Goal: Task Accomplishment & Management: Manage account settings

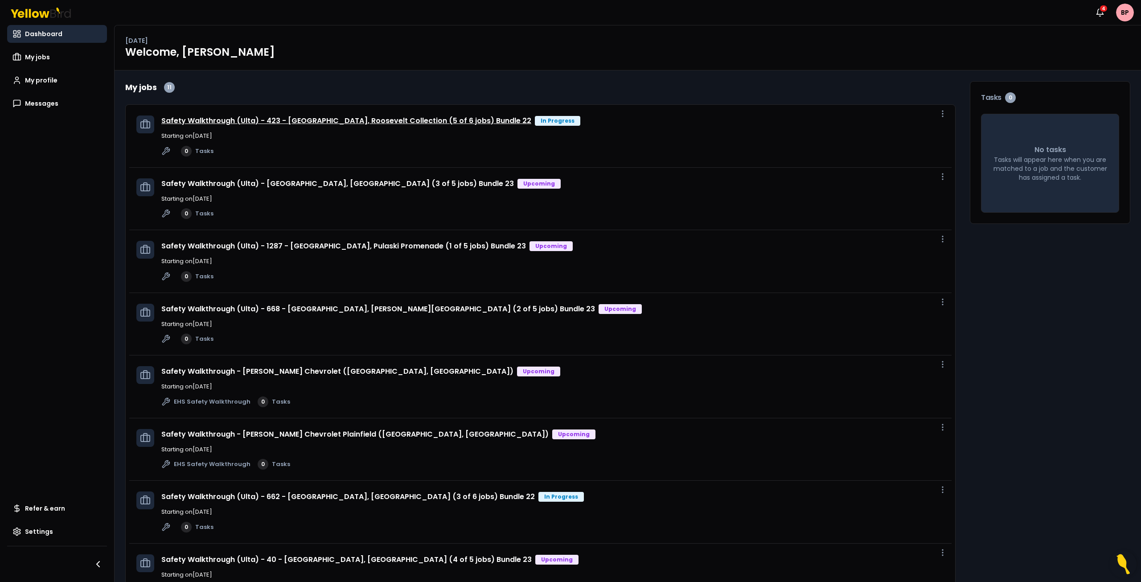
click at [295, 121] on link "Safety Walkthrough (Ulta) - 423 - [GEOGRAPHIC_DATA], Roosevelt Collection (5 of…" at bounding box center [346, 120] width 370 height 10
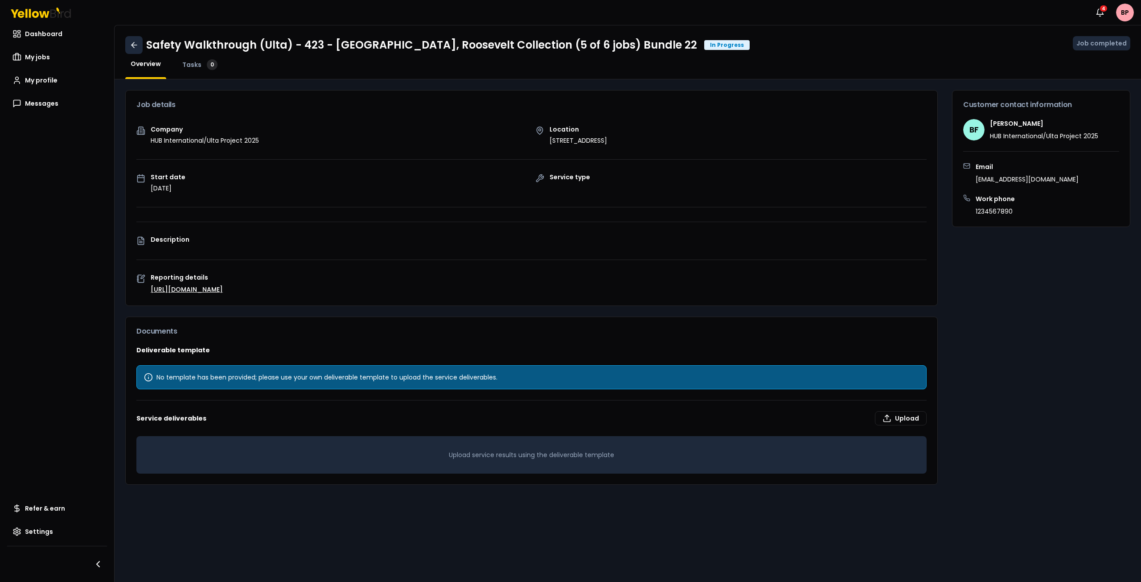
click at [134, 40] on link at bounding box center [133, 45] width 17 height 18
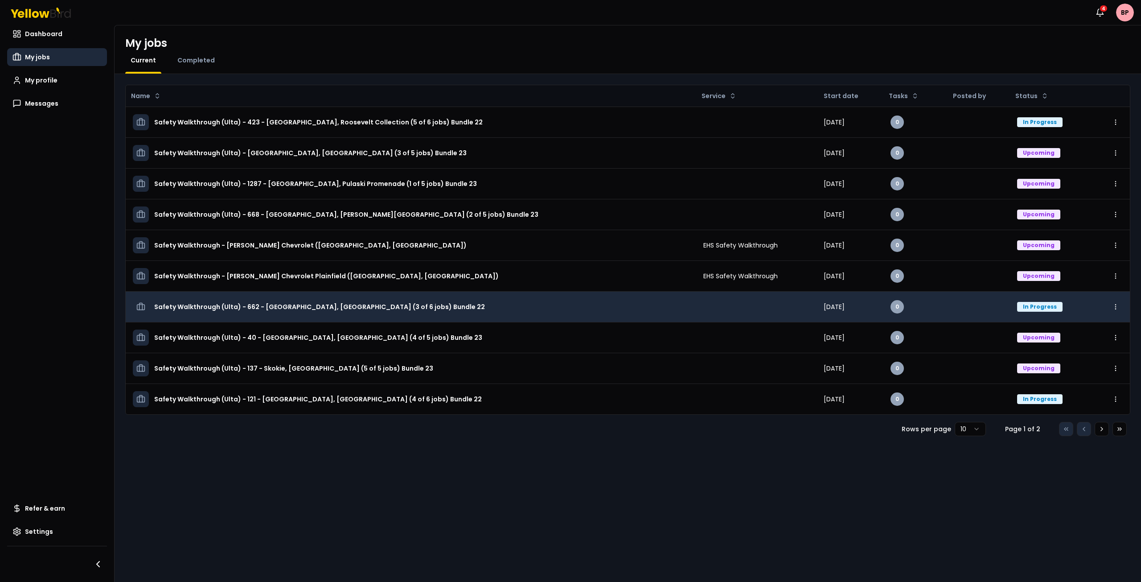
click at [258, 306] on h3 "Safety Walkthrough (Ulta) - 662 - [GEOGRAPHIC_DATA], [GEOGRAPHIC_DATA] (3 of 6 …" at bounding box center [319, 307] width 331 height 16
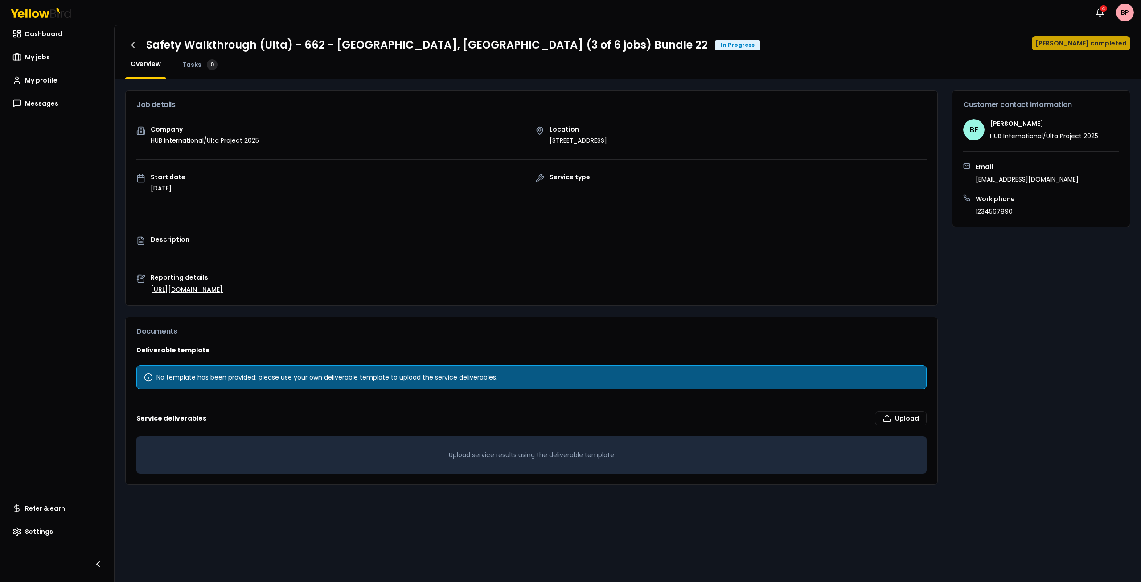
click at [1084, 44] on button "Mark job completed" at bounding box center [1081, 43] width 99 height 14
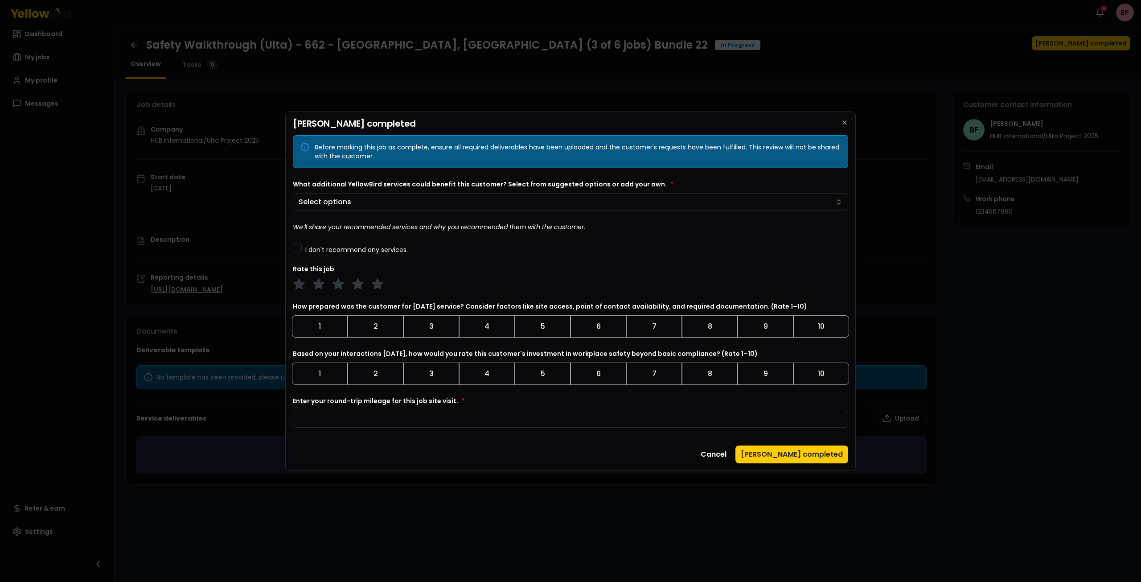
click at [324, 247] on label "I don't recommend any services." at bounding box center [356, 250] width 103 height 6
click at [302, 247] on button "I don't recommend any services." at bounding box center [297, 247] width 9 height 9
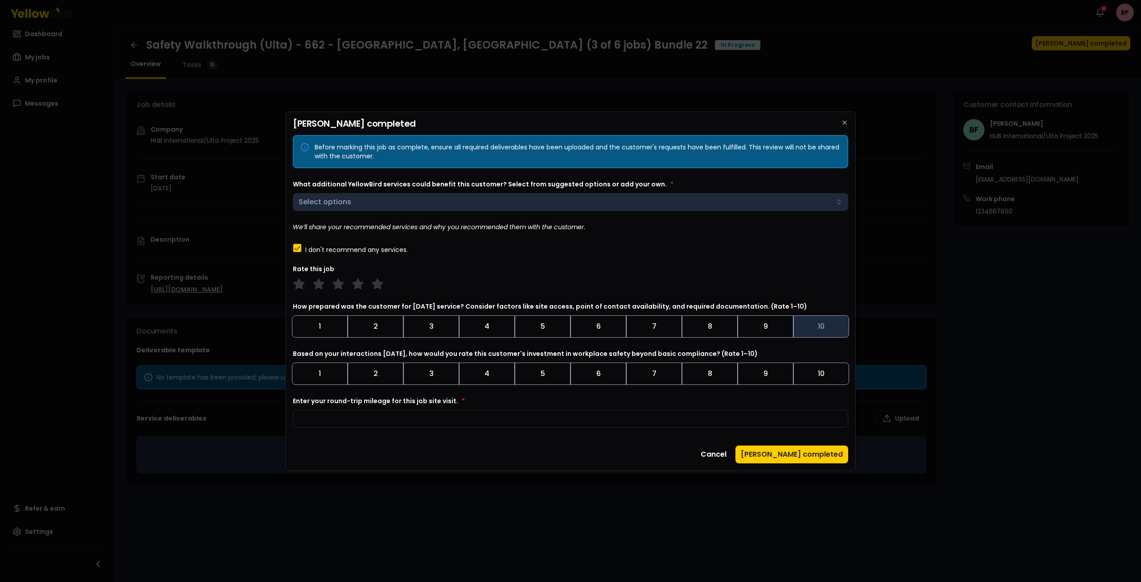
click at [802, 327] on button "10" at bounding box center [822, 326] width 56 height 22
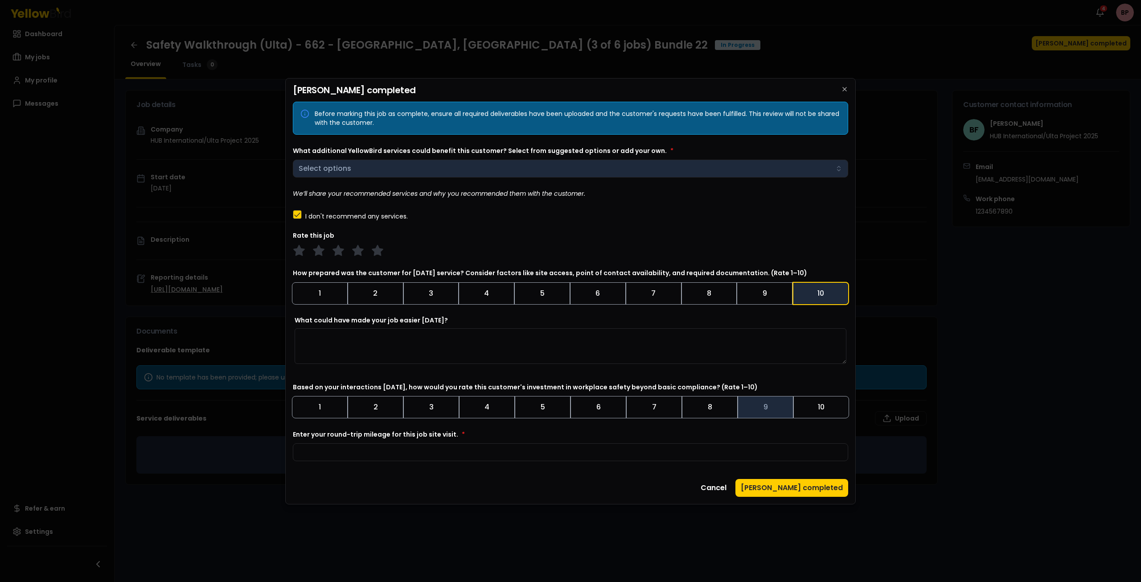
click at [774, 403] on button "9" at bounding box center [766, 407] width 56 height 22
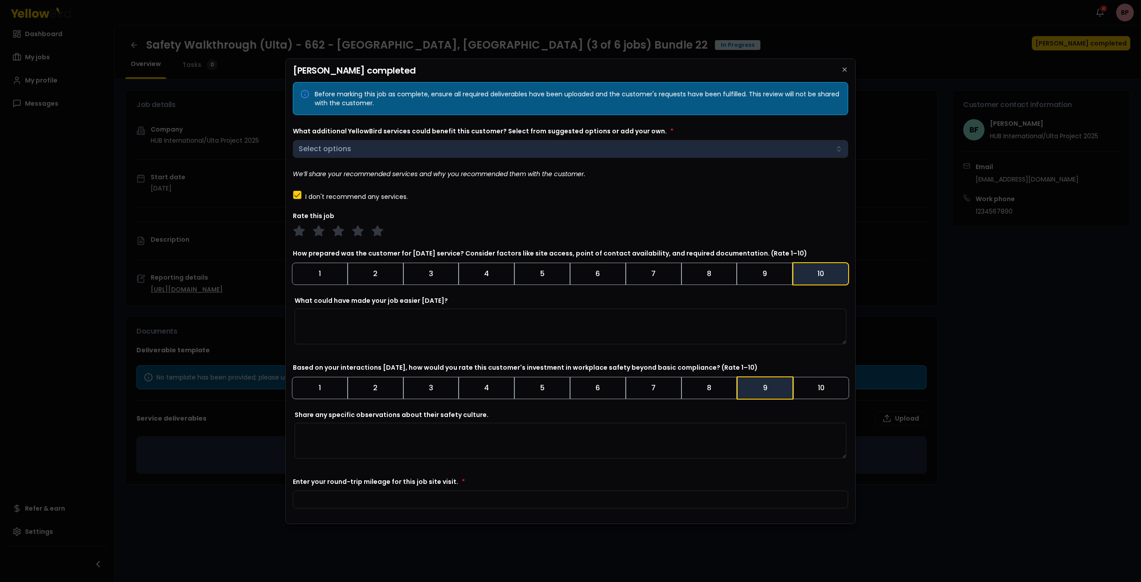
drag, startPoint x: 849, startPoint y: 412, endPoint x: 848, endPoint y: 484, distance: 71.8
click at [848, 488] on div "Mark job completed Before marking this job as complete, ensure all required del…" at bounding box center [570, 290] width 571 height 465
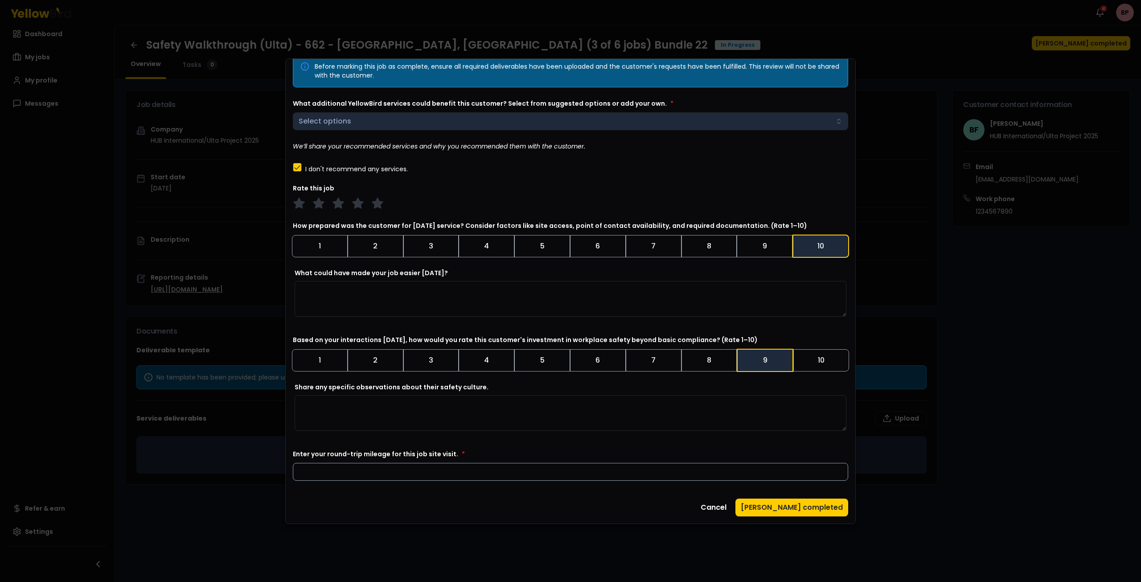
click at [564, 479] on input "Enter your round-trip mileage for this job site visit. *" at bounding box center [571, 472] width 556 height 18
type input "**"
click at [784, 505] on button "Mark job completed" at bounding box center [792, 507] width 113 height 18
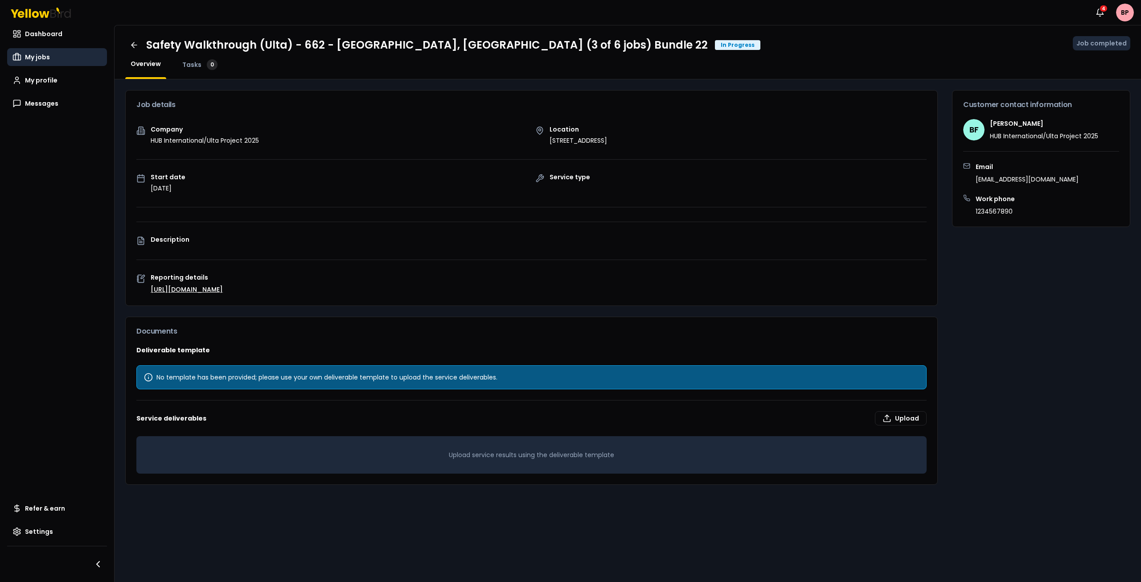
click at [39, 54] on span "My jobs" at bounding box center [37, 57] width 25 height 9
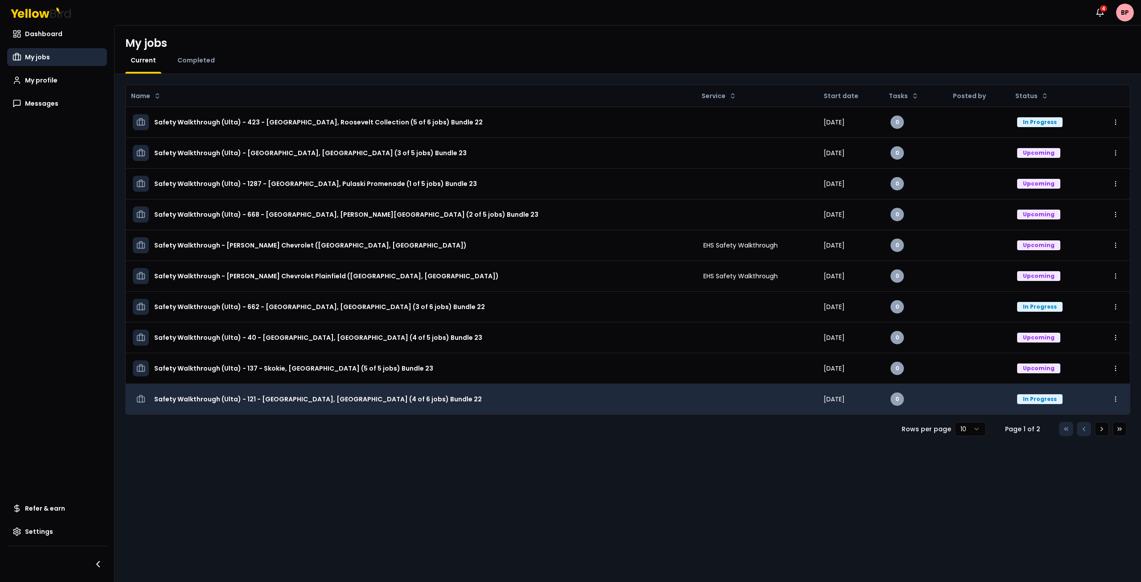
click at [383, 400] on h3 "Safety Walkthrough (Ulta) - 121 - [GEOGRAPHIC_DATA], [GEOGRAPHIC_DATA] (4 of 6 …" at bounding box center [318, 399] width 328 height 16
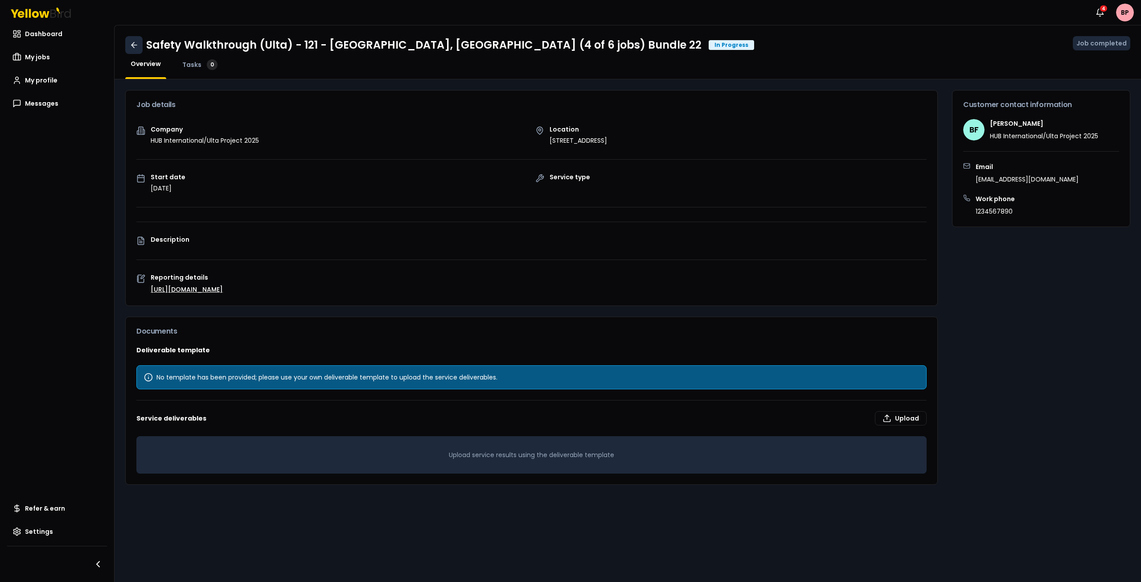
click at [130, 44] on icon at bounding box center [134, 45] width 9 height 9
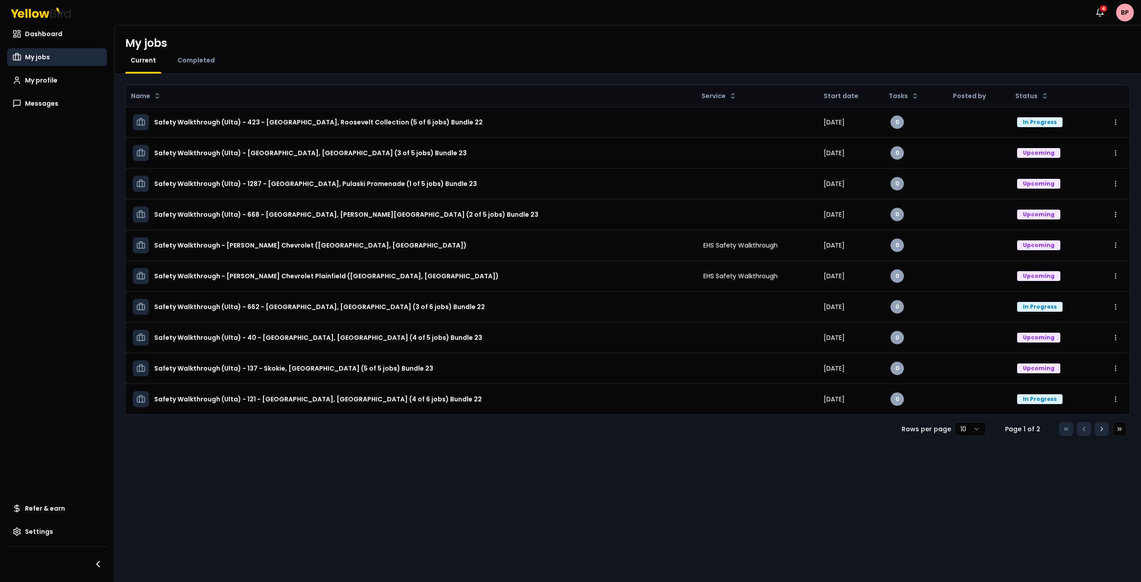
click at [1100, 429] on icon at bounding box center [1102, 428] width 7 height 7
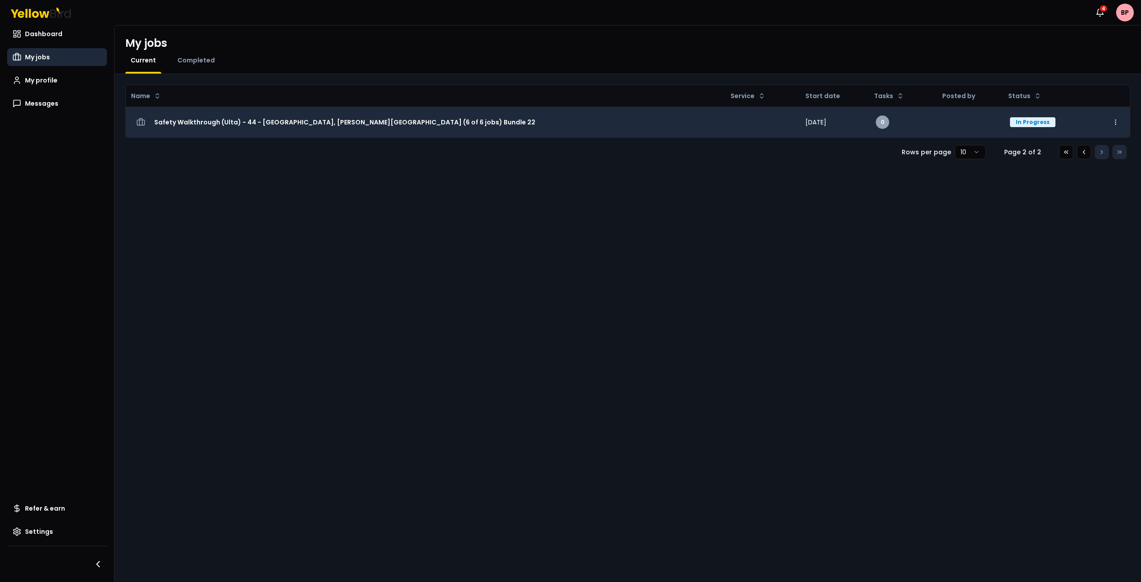
click at [373, 122] on h3 "Safety Walkthrough (Ulta) - 44 - [GEOGRAPHIC_DATA], [PERSON_NAME][GEOGRAPHIC_DA…" at bounding box center [344, 122] width 381 height 16
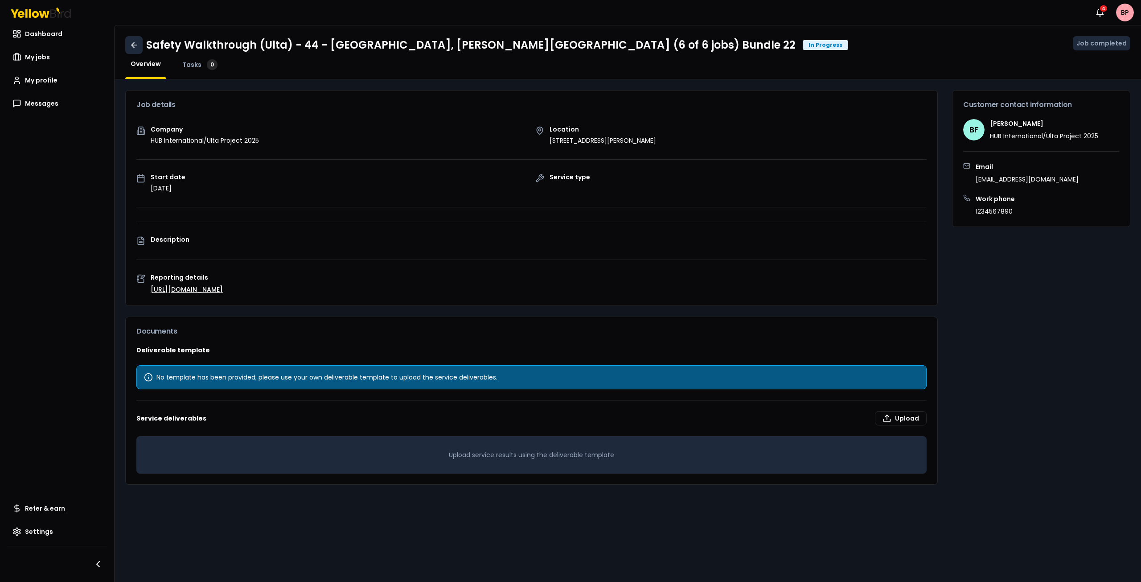
click at [131, 43] on icon at bounding box center [134, 45] width 9 height 9
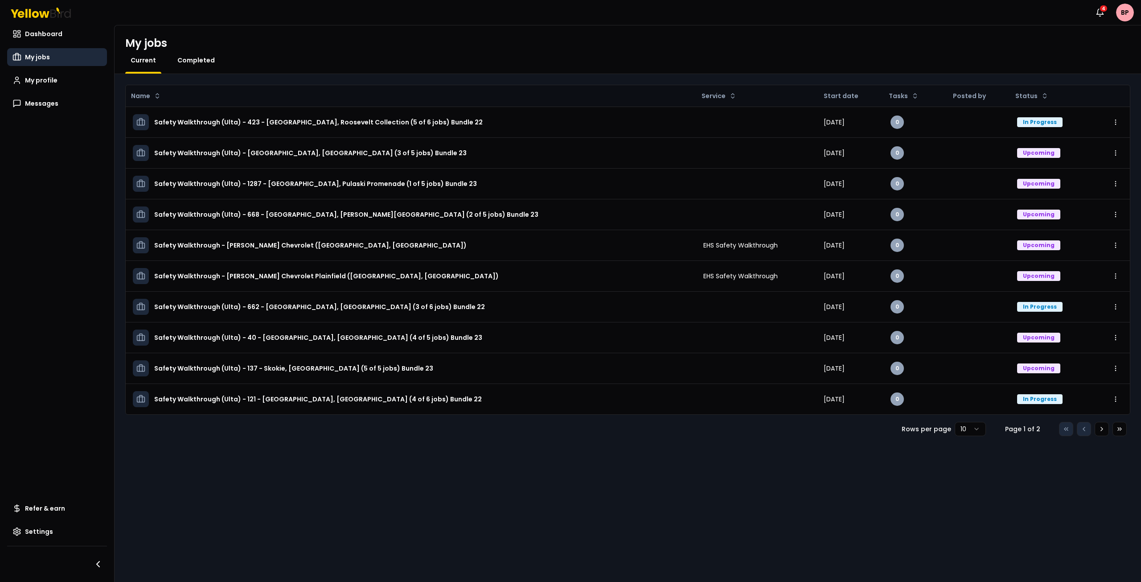
click at [187, 63] on span "Completed" at bounding box center [195, 60] width 37 height 9
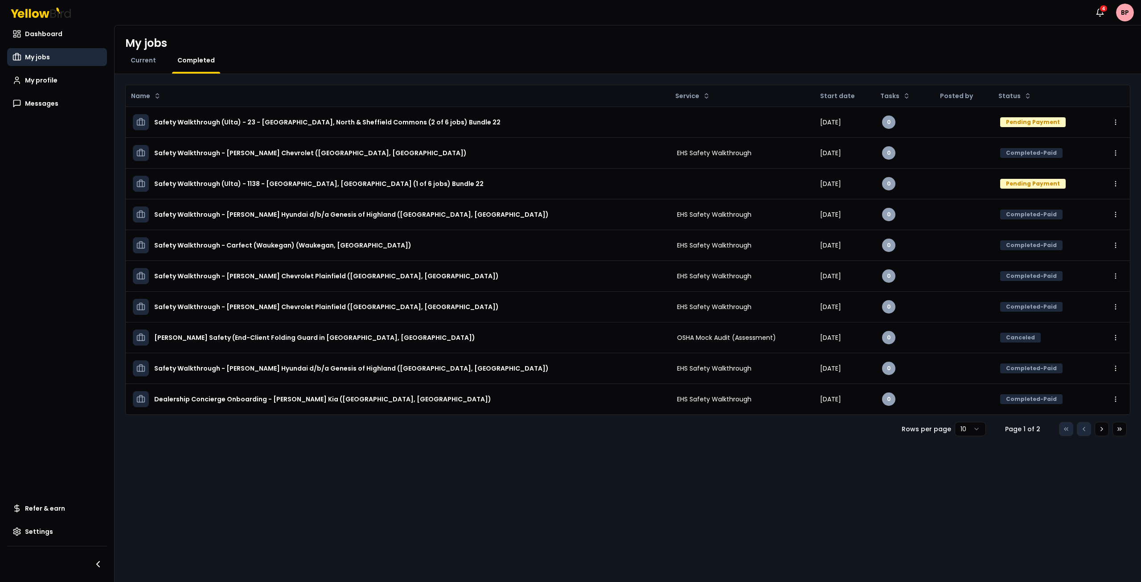
click at [144, 55] on div "My jobs Current Completed" at bounding box center [628, 49] width 1027 height 49
click at [154, 60] on span "Current" at bounding box center [143, 60] width 25 height 9
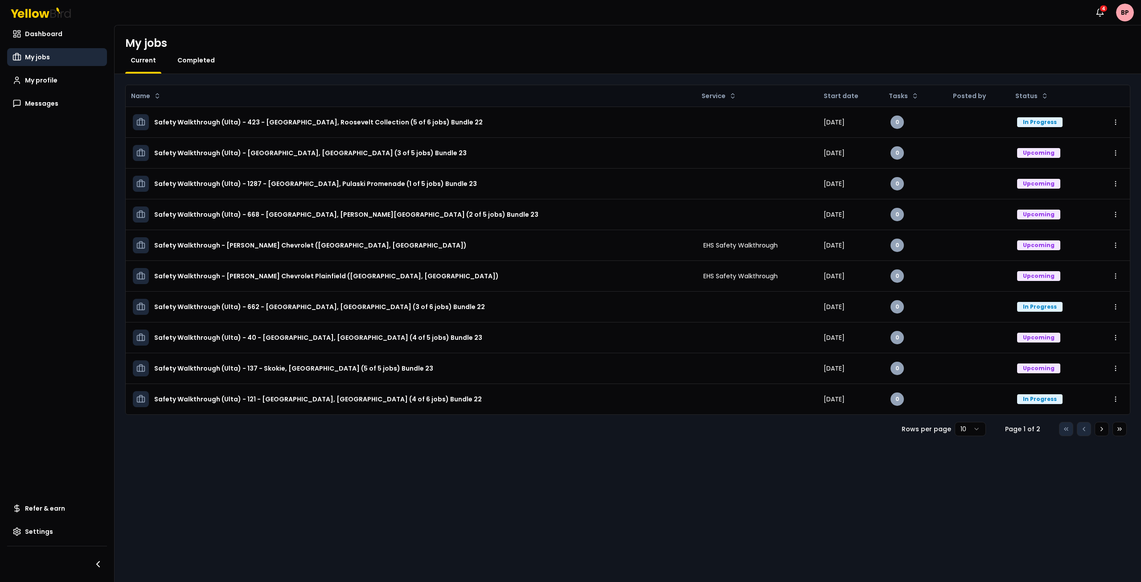
click at [200, 61] on span "Completed" at bounding box center [195, 60] width 37 height 9
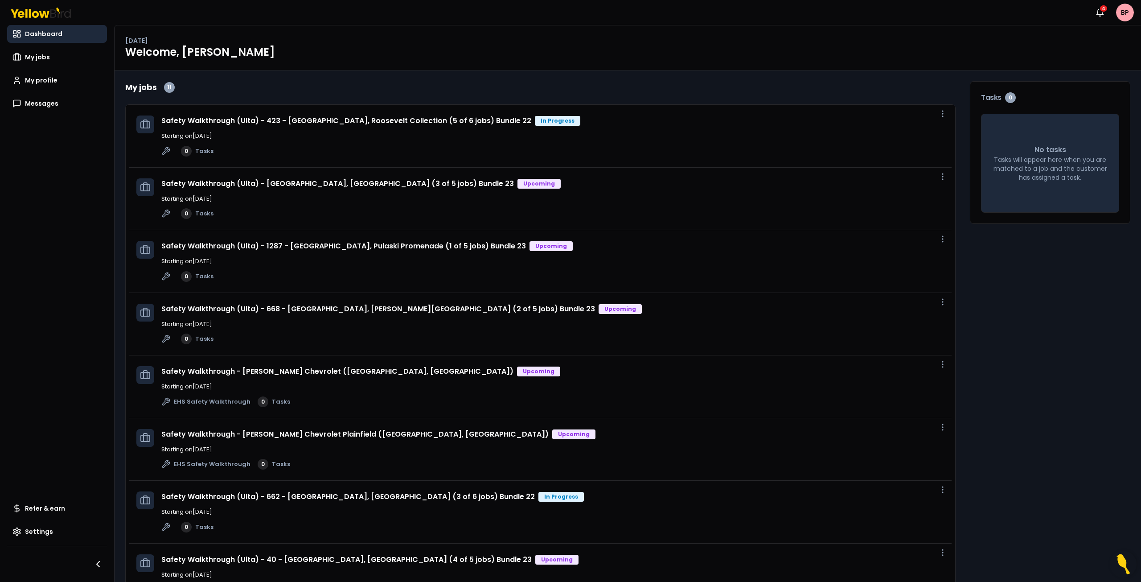
scroll to position [3, 0]
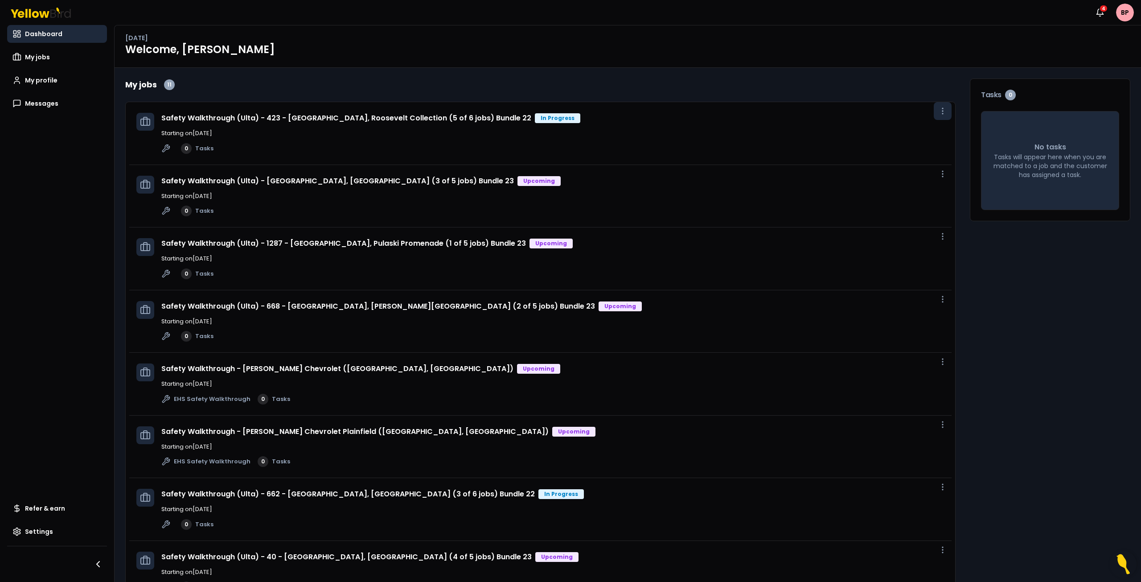
click at [943, 113] on circle "button" at bounding box center [943, 113] width 1 height 1
click at [923, 128] on span "View job" at bounding box center [917, 131] width 22 height 7
